Goal: Task Accomplishment & Management: Manage account settings

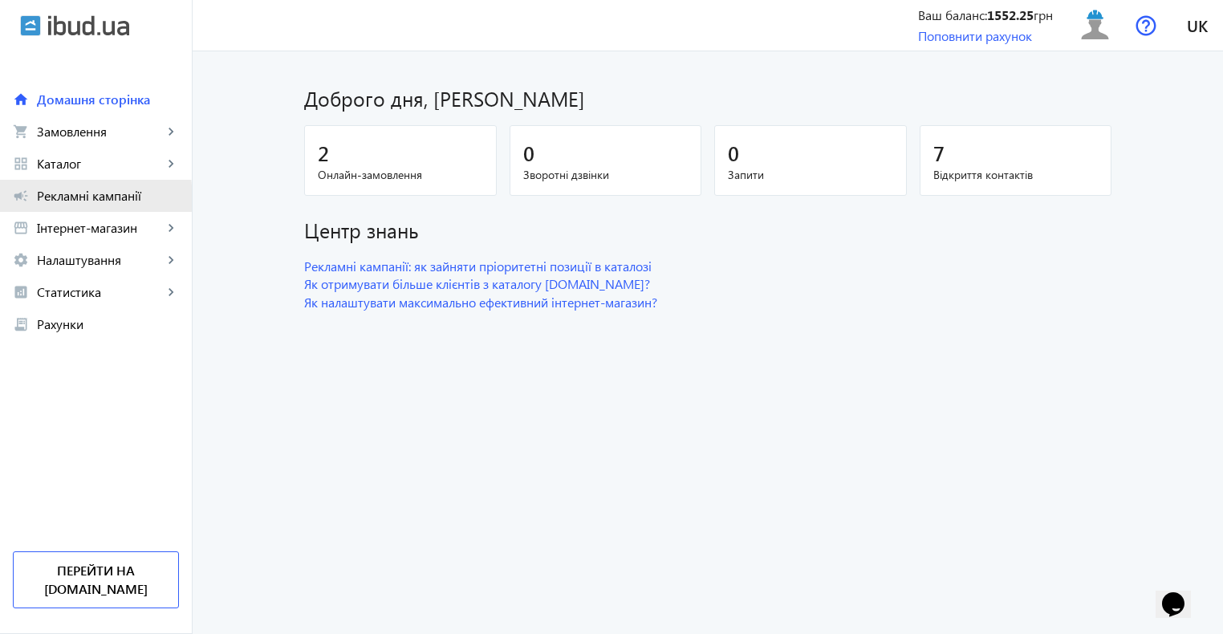
click at [84, 198] on span "Рекламні кампанії" at bounding box center [108, 196] width 142 height 16
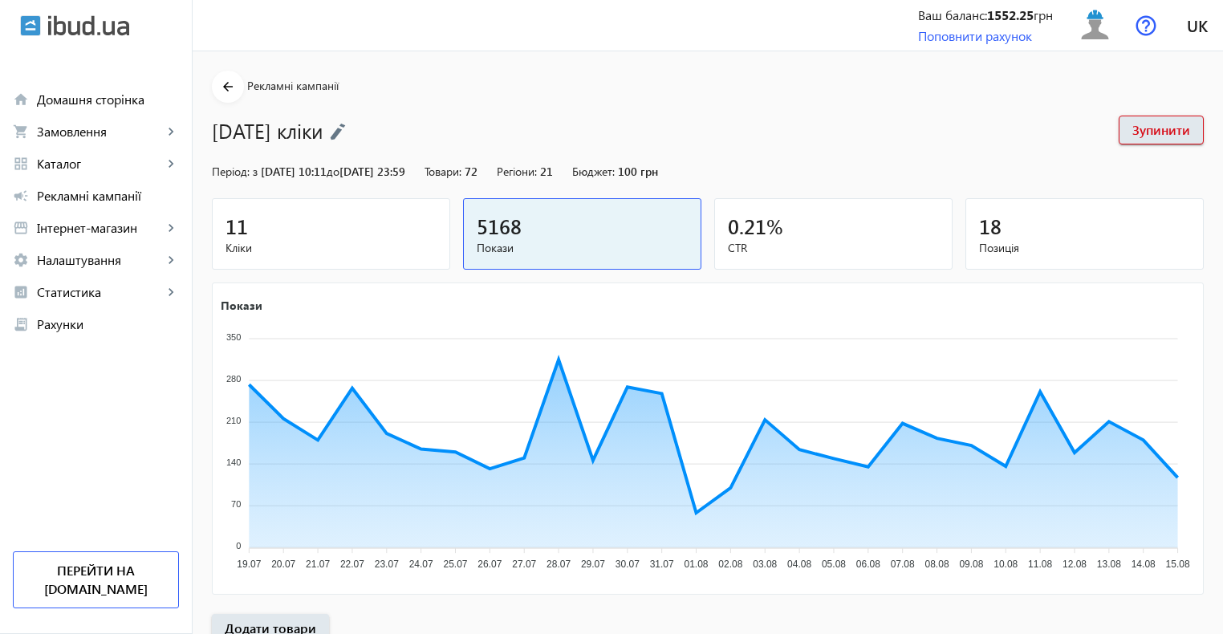
click at [297, 244] on span "Кліки" at bounding box center [330, 248] width 211 height 16
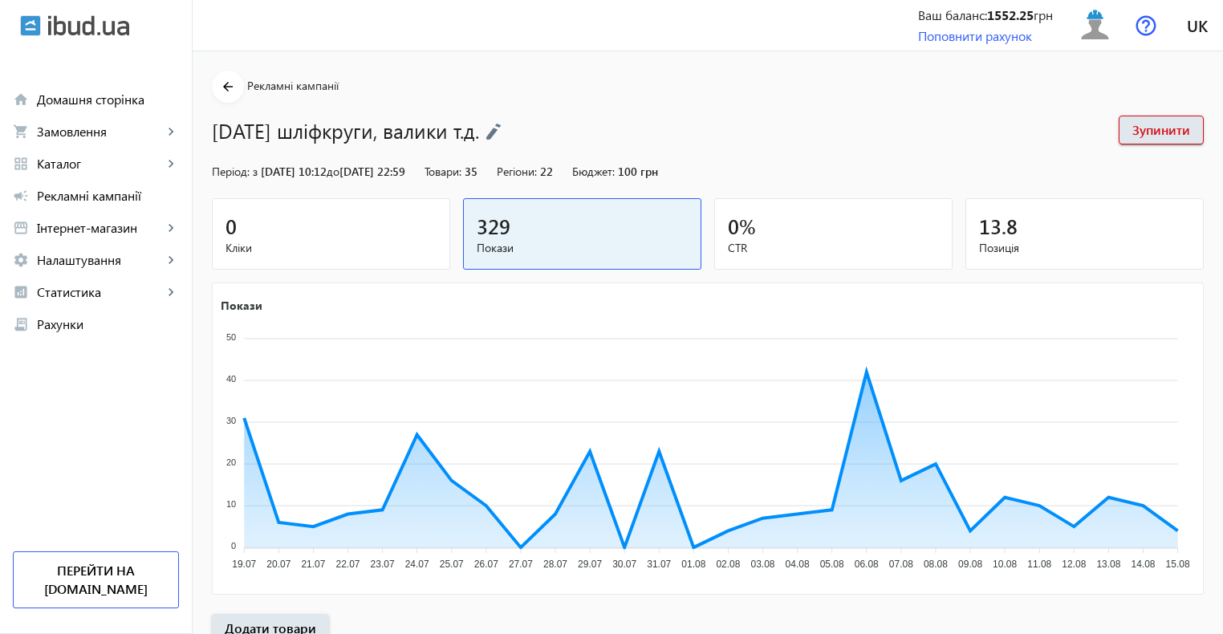
click at [325, 246] on span "Кліки" at bounding box center [330, 248] width 211 height 16
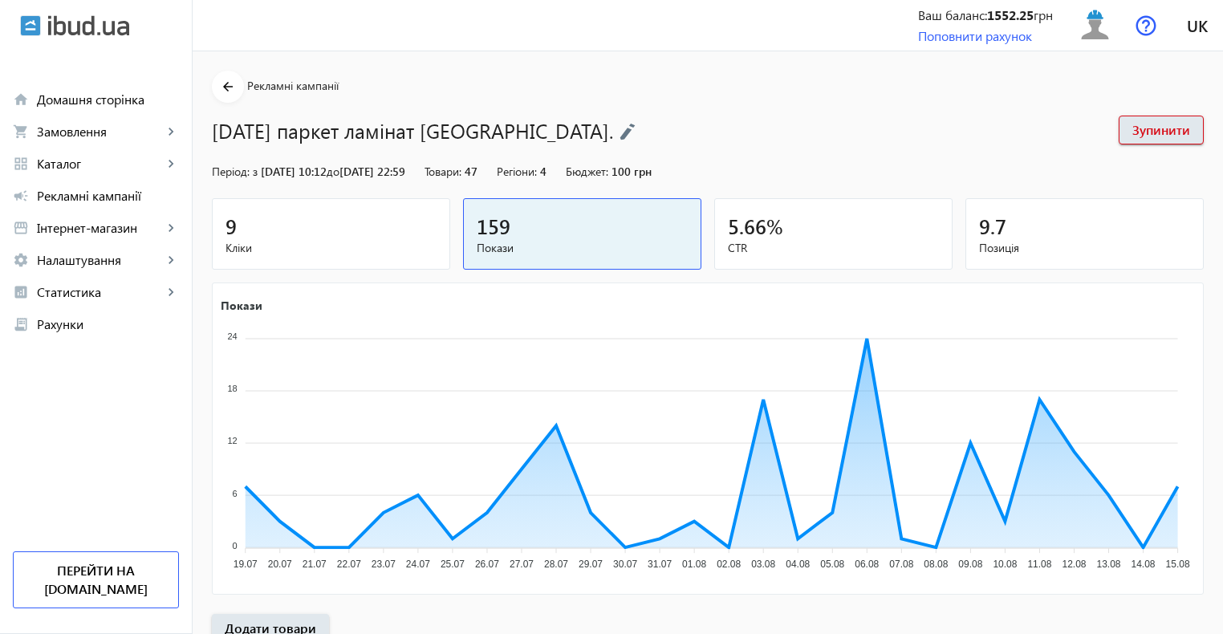
click at [386, 241] on span "Кліки" at bounding box center [330, 248] width 211 height 16
